Goal: Navigation & Orientation: Find specific page/section

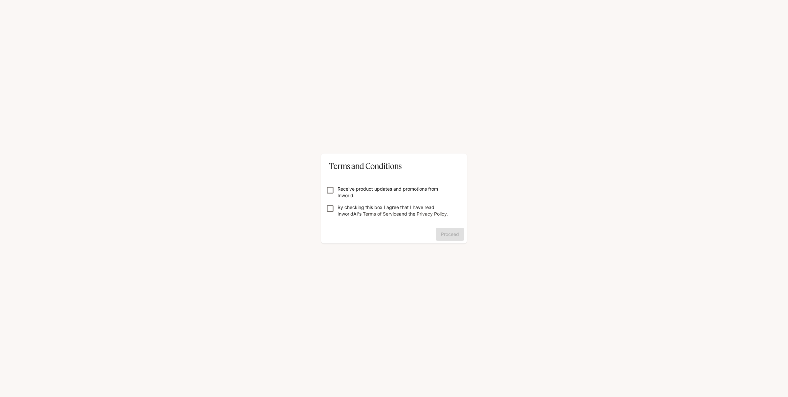
click at [370, 196] on p "Receive product updates and promotions from Inworld." at bounding box center [396, 192] width 118 height 13
click at [370, 209] on p "By checking this box I agree that I have read InworldAI's Terms of Service and …" at bounding box center [396, 210] width 118 height 13
click at [456, 235] on button "Proceed" at bounding box center [450, 234] width 29 height 13
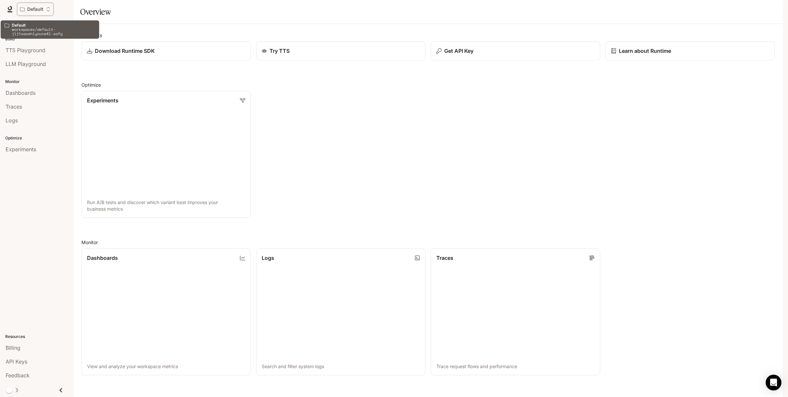
click at [49, 11] on icon "Open workspace menu" at bounding box center [48, 9] width 5 height 5
click at [772, 11] on div "Open workspace menu" at bounding box center [394, 198] width 788 height 397
click at [773, 7] on icon "button" at bounding box center [773, 9] width 5 height 5
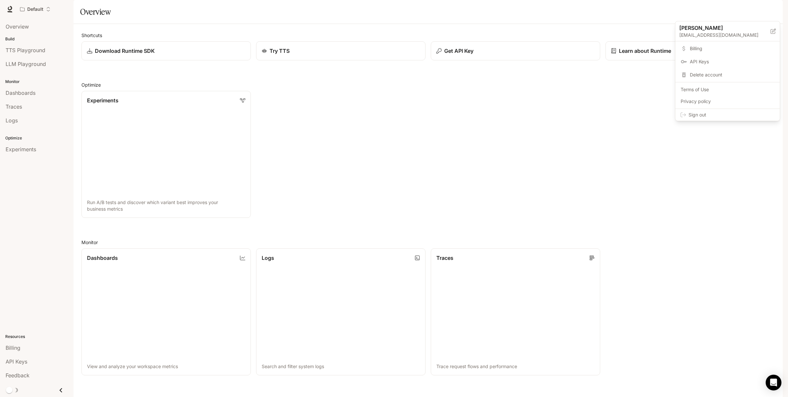
click at [773, 7] on div at bounding box center [394, 198] width 788 height 397
